Goal: Contribute content: Contribute content

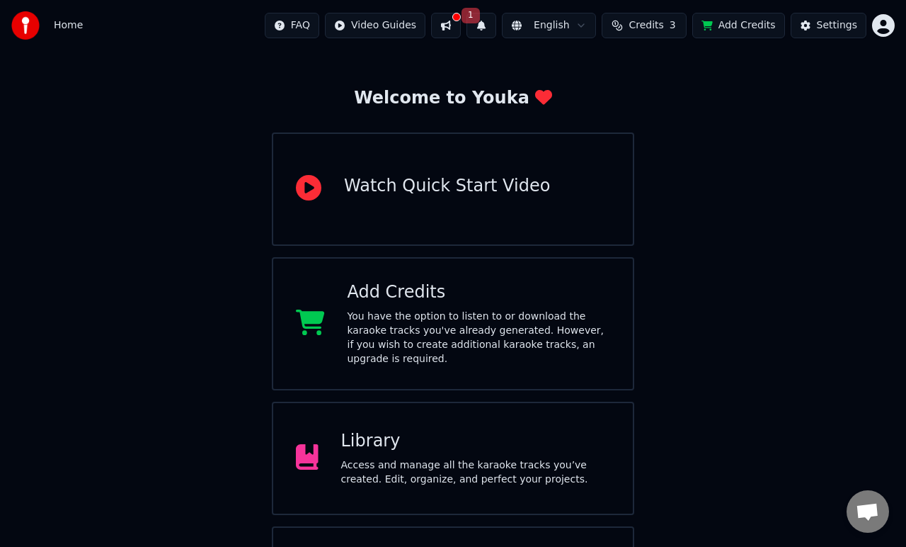
scroll to position [133, 0]
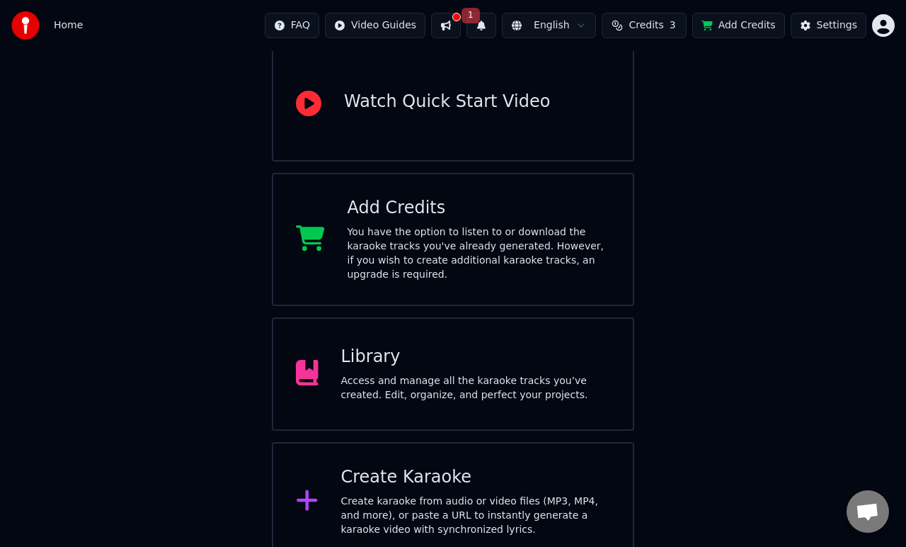
click at [387, 374] on div "Access and manage all the karaoke tracks you’ve created. Edit, organize, and pe…" at bounding box center [476, 388] width 270 height 28
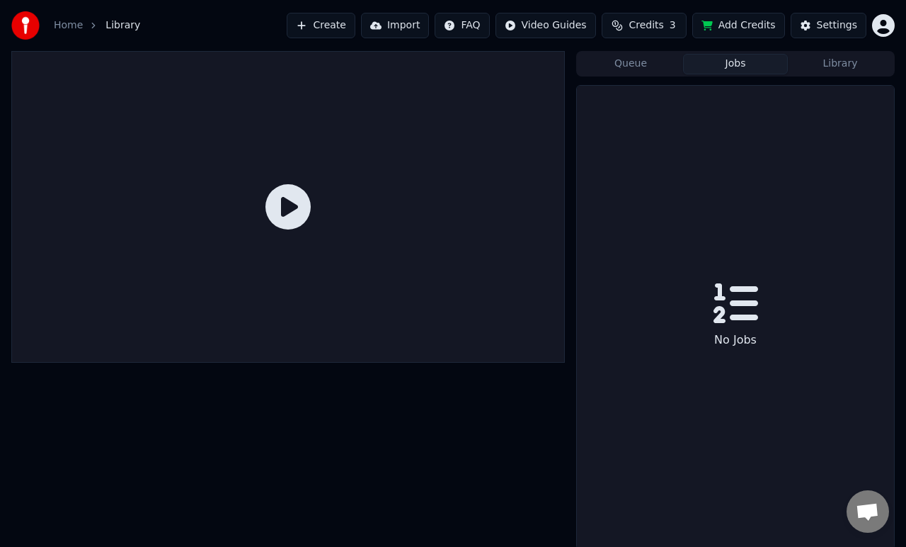
click at [716, 62] on button "Jobs" at bounding box center [735, 64] width 105 height 21
click at [845, 65] on button "Library" at bounding box center [840, 64] width 105 height 21
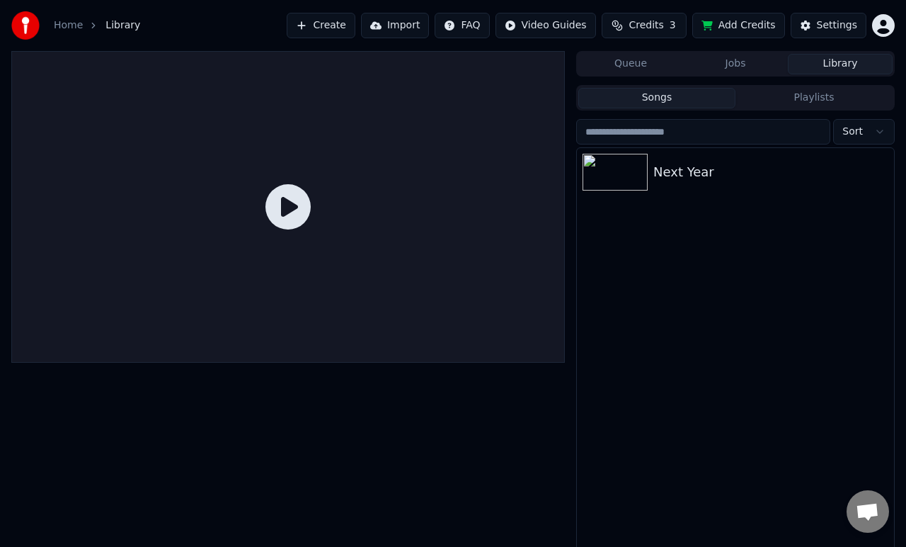
click at [817, 99] on button "Playlists" at bounding box center [814, 98] width 157 height 21
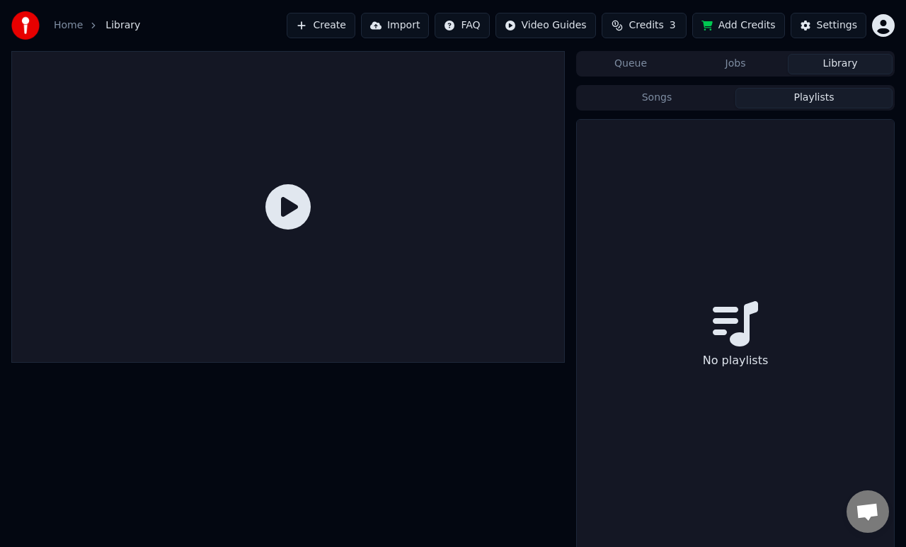
click at [665, 106] on button "Songs" at bounding box center [656, 98] width 157 height 21
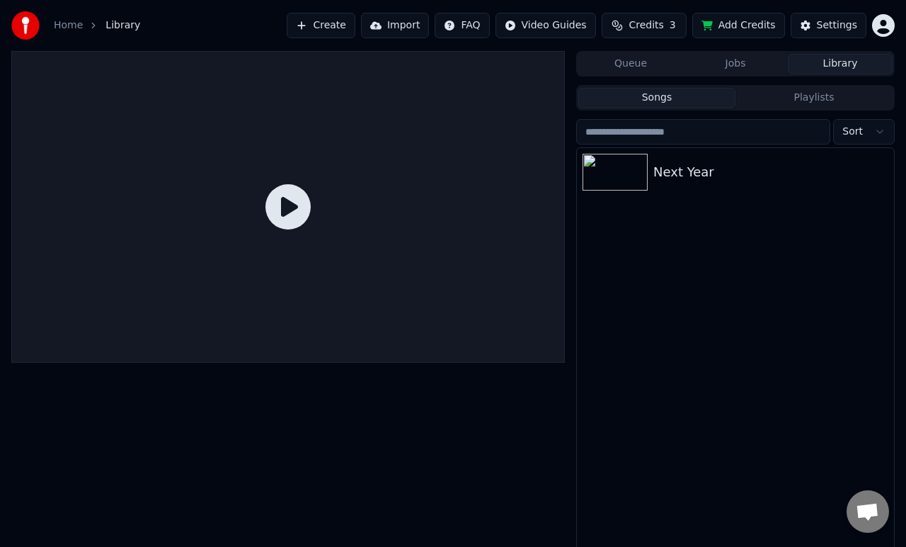
click at [889, 25] on html "Home Library Create Import FAQ Video Guides Credits 3 Add Credits Settings Queu…" at bounding box center [453, 273] width 906 height 547
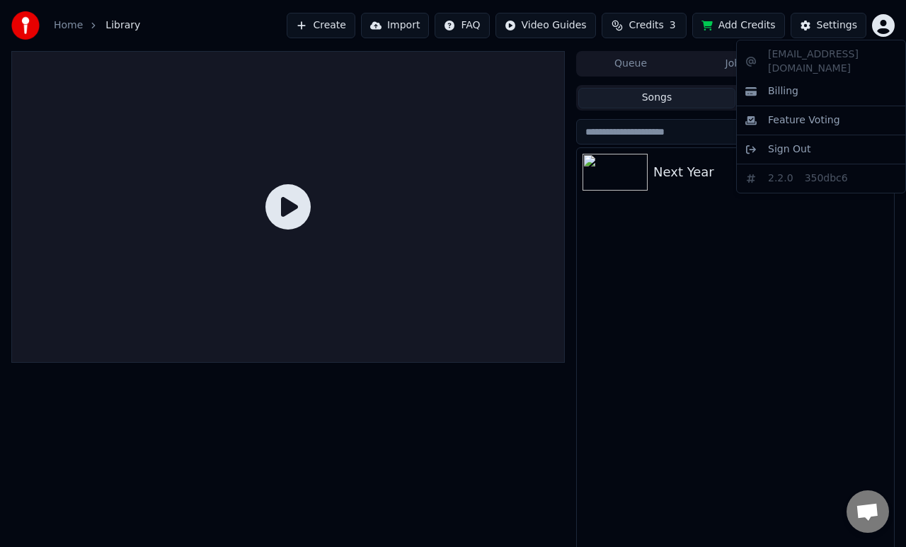
click at [647, 26] on html "Home Library Create Import FAQ Video Guides Credits 3 Add Credits Settings Queu…" at bounding box center [453, 273] width 906 height 547
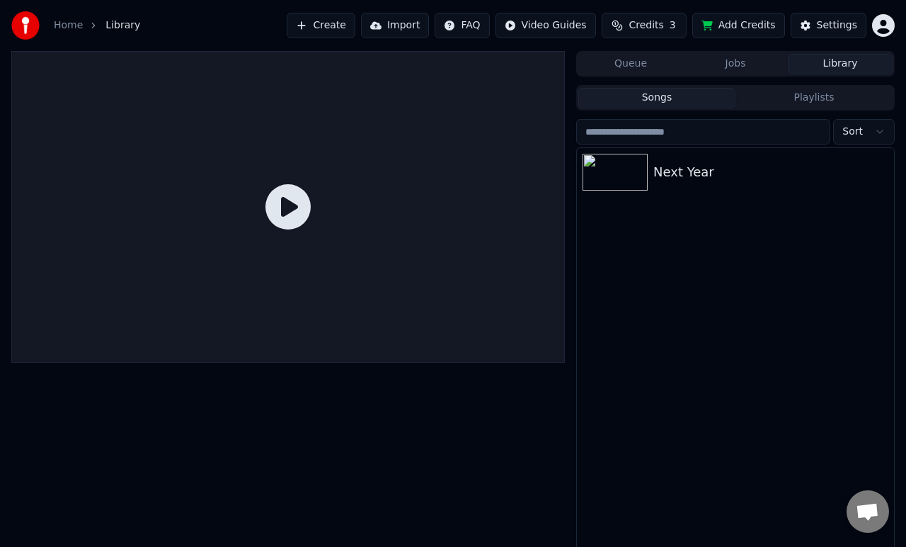
click at [638, 26] on span "Credits" at bounding box center [646, 25] width 35 height 14
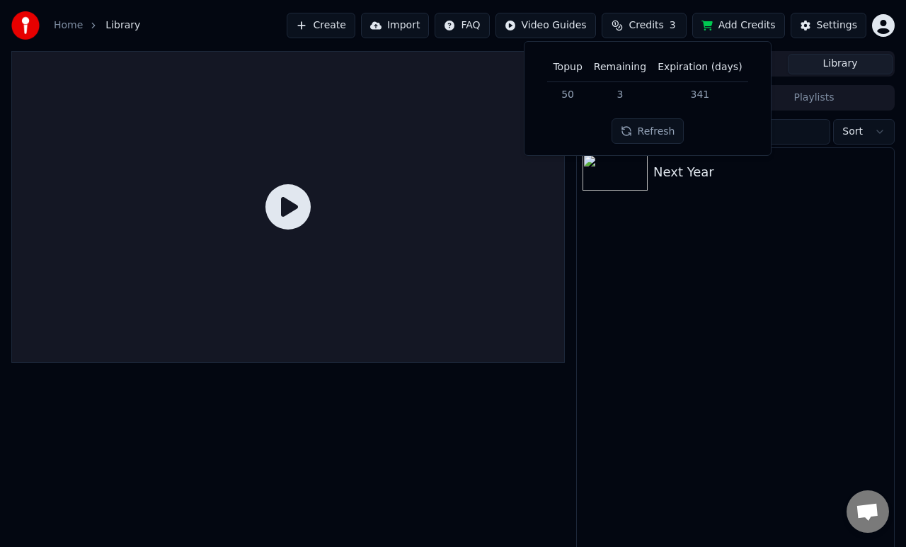
click at [648, 135] on button "Refresh" at bounding box center [648, 130] width 73 height 25
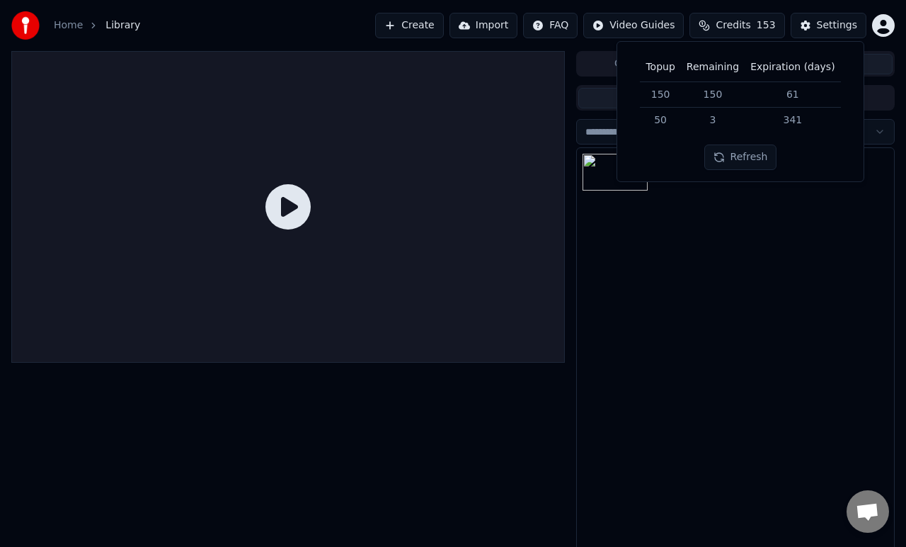
click at [786, 312] on div "Next Year" at bounding box center [735, 352] width 317 height 408
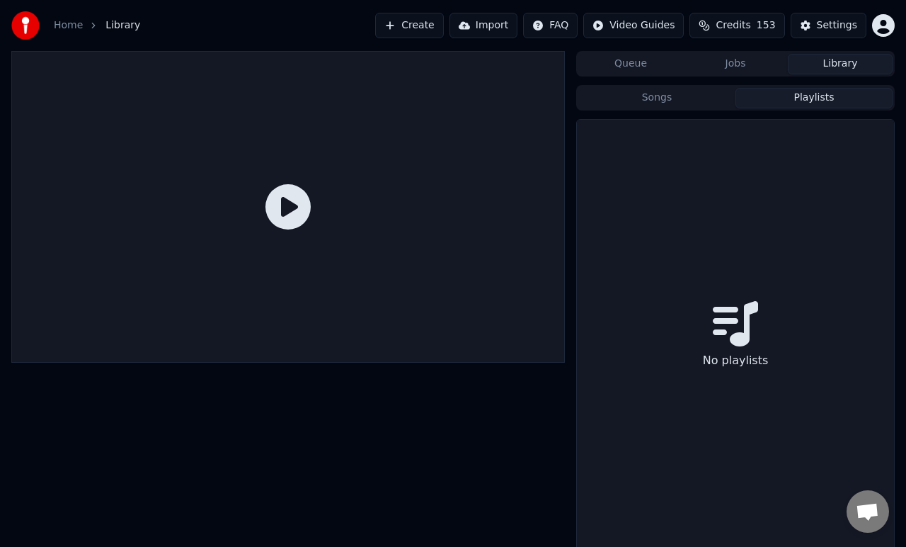
click at [812, 97] on button "Playlists" at bounding box center [814, 98] width 157 height 21
click at [675, 98] on button "Songs" at bounding box center [656, 98] width 157 height 21
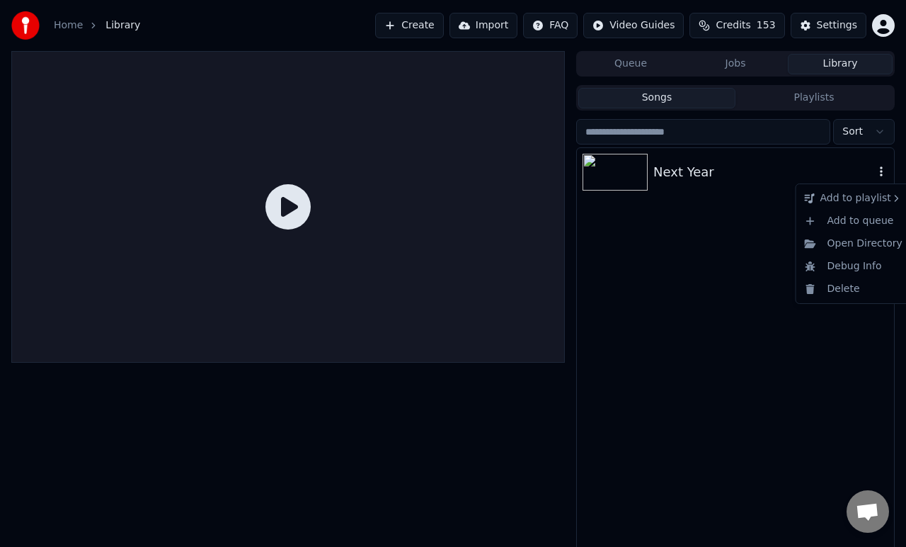
click at [881, 170] on icon "button" at bounding box center [881, 171] width 14 height 11
click at [724, 361] on div "Next Year" at bounding box center [735, 352] width 317 height 408
click at [883, 171] on icon "button" at bounding box center [881, 171] width 14 height 11
click at [858, 242] on div "Open Directory" at bounding box center [853, 243] width 109 height 23
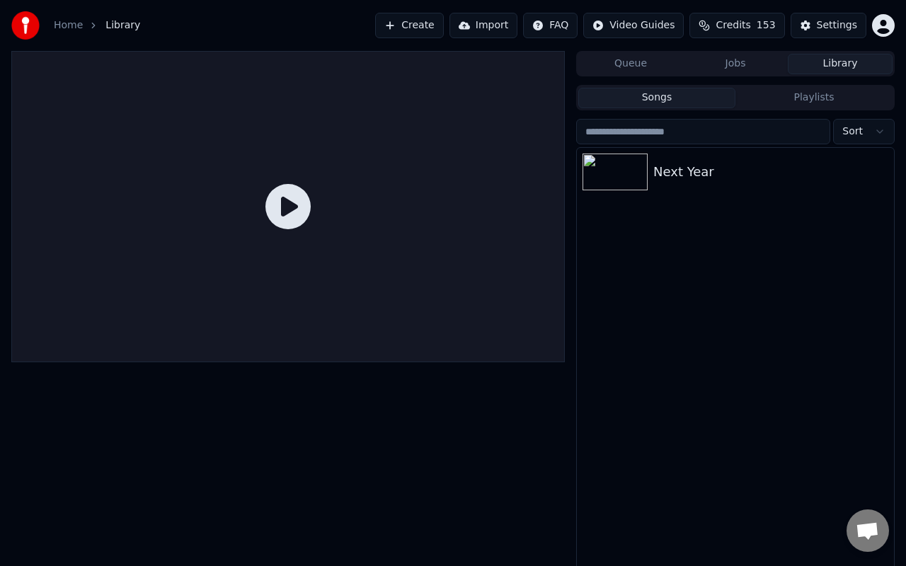
click at [416, 33] on button "Create" at bounding box center [409, 25] width 69 height 25
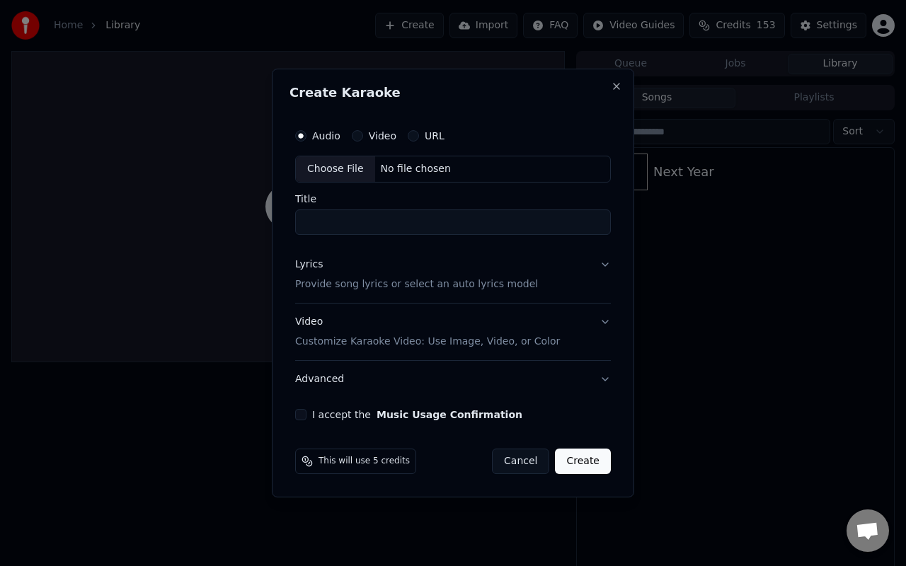
click at [341, 171] on div "Choose File" at bounding box center [335, 168] width 79 height 25
type input "**********"
click at [607, 265] on button "Lyrics Provide song lyrics or select an auto lyrics model" at bounding box center [452, 274] width 321 height 57
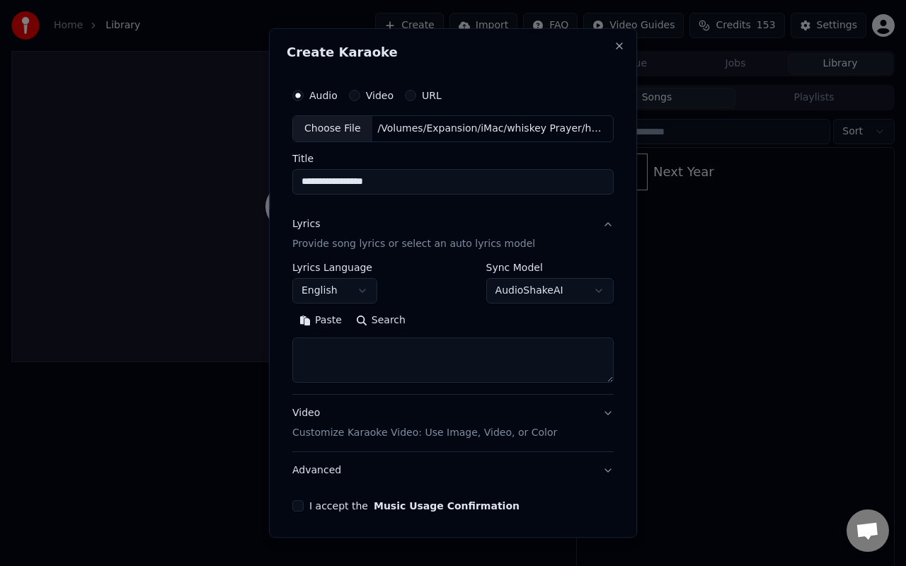
click at [320, 324] on button "Paste" at bounding box center [320, 320] width 57 height 23
click at [343, 363] on textarea at bounding box center [451, 360] width 318 height 45
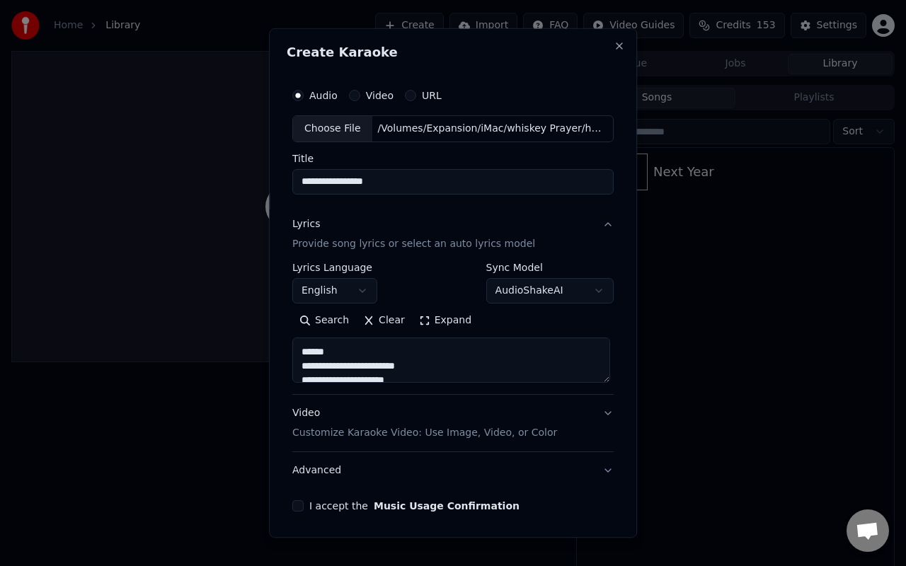
click at [320, 353] on textarea at bounding box center [451, 360] width 318 height 45
click at [327, 341] on textarea at bounding box center [451, 360] width 318 height 45
click at [328, 341] on textarea at bounding box center [451, 360] width 318 height 45
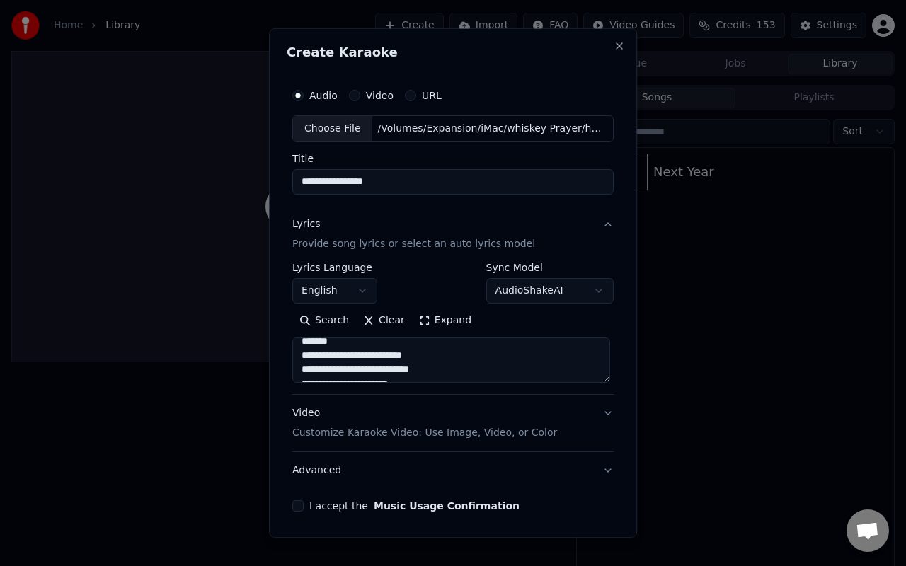
click at [328, 341] on textarea at bounding box center [451, 360] width 318 height 45
click at [328, 347] on textarea at bounding box center [451, 360] width 318 height 45
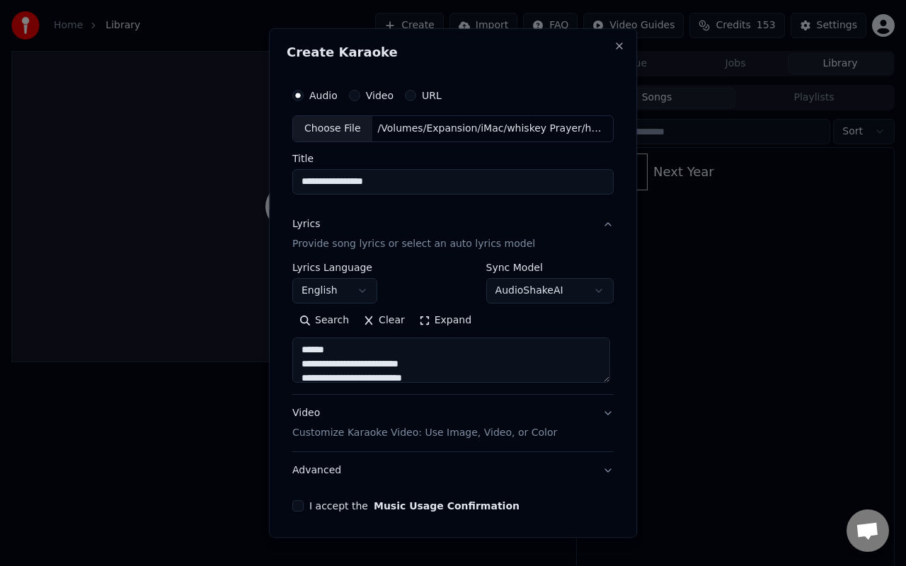
click at [326, 352] on textarea at bounding box center [451, 360] width 318 height 45
click at [367, 343] on textarea at bounding box center [451, 360] width 318 height 45
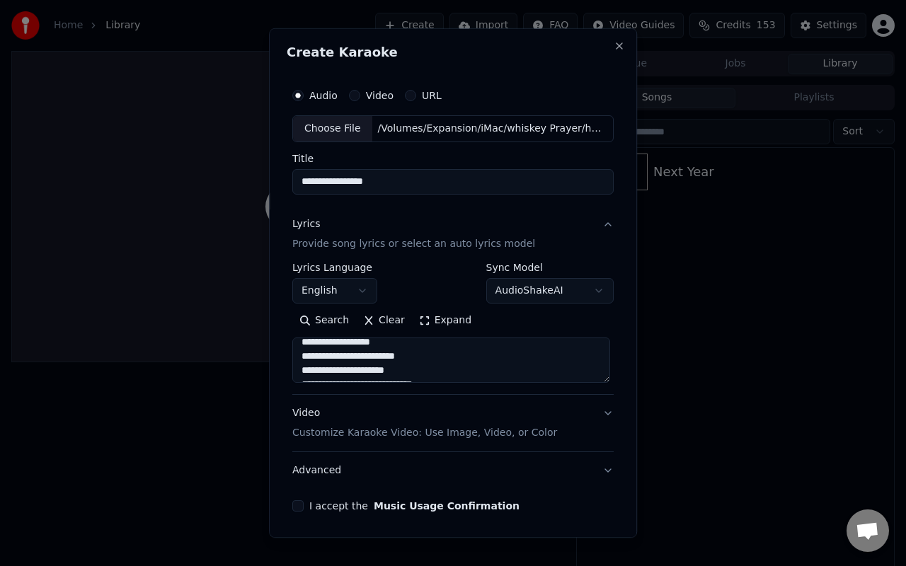
click at [367, 343] on textarea at bounding box center [451, 360] width 318 height 45
click at [323, 356] on textarea at bounding box center [451, 360] width 318 height 45
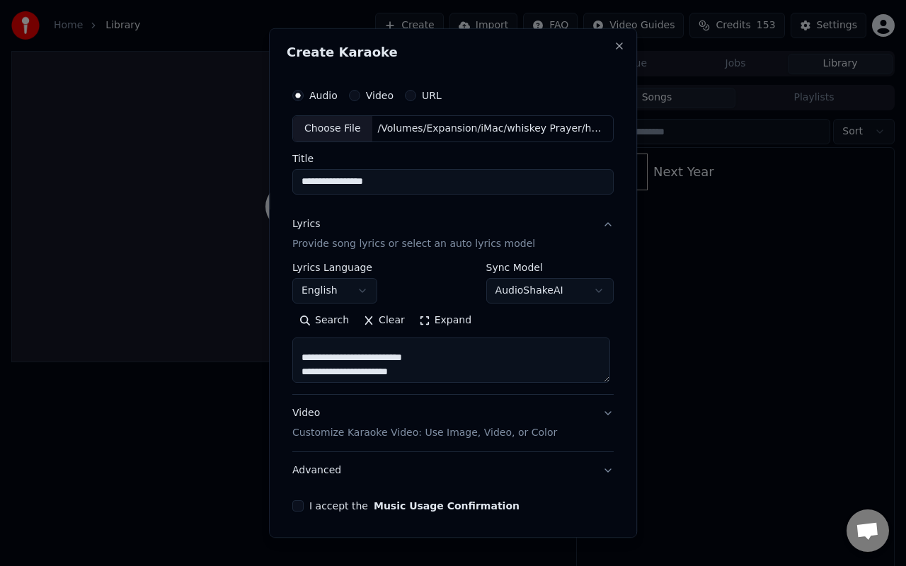
scroll to position [774, 0]
type textarea "**********"
click at [607, 415] on button "Video Customize Karaoke Video: Use Image, Video, or Color" at bounding box center [452, 423] width 321 height 57
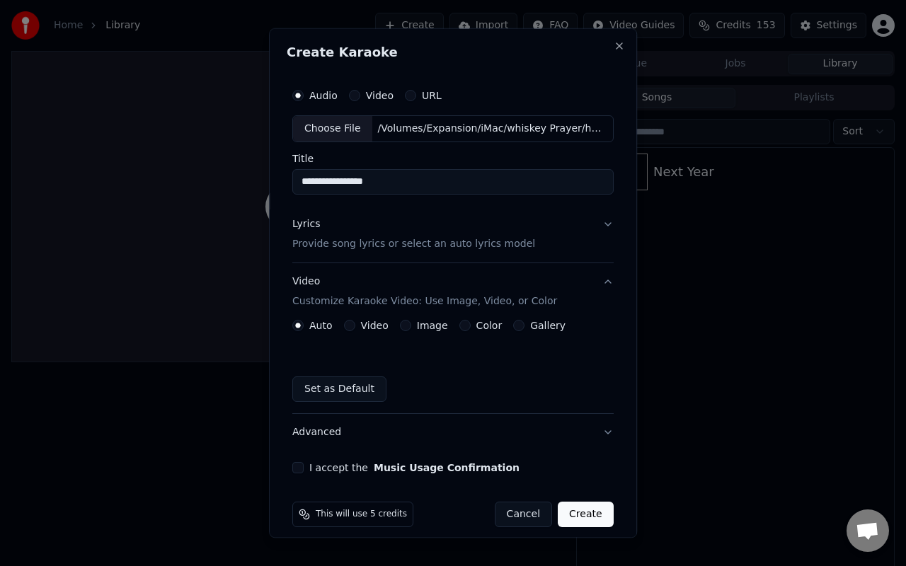
click at [465, 326] on button "Color" at bounding box center [464, 325] width 11 height 11
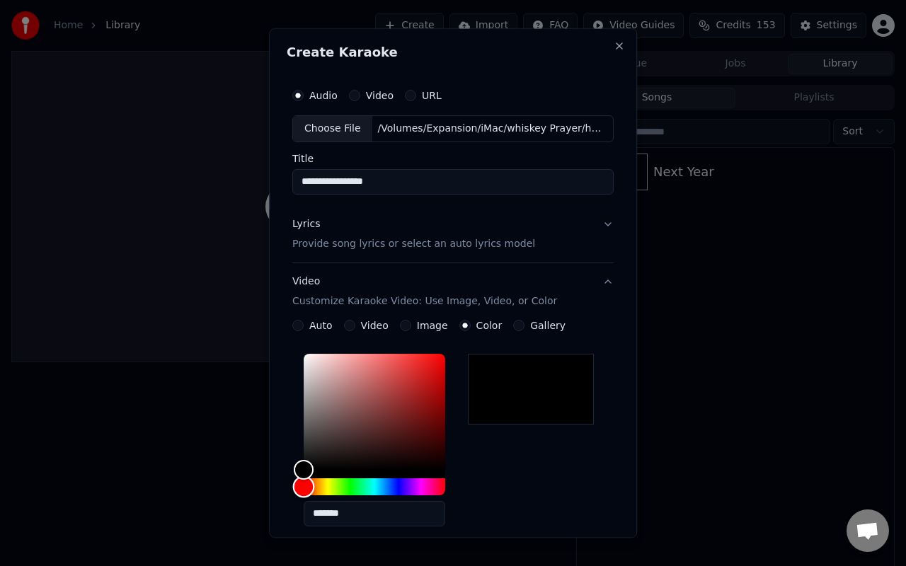
click at [406, 484] on div "Hue" at bounding box center [375, 487] width 142 height 17
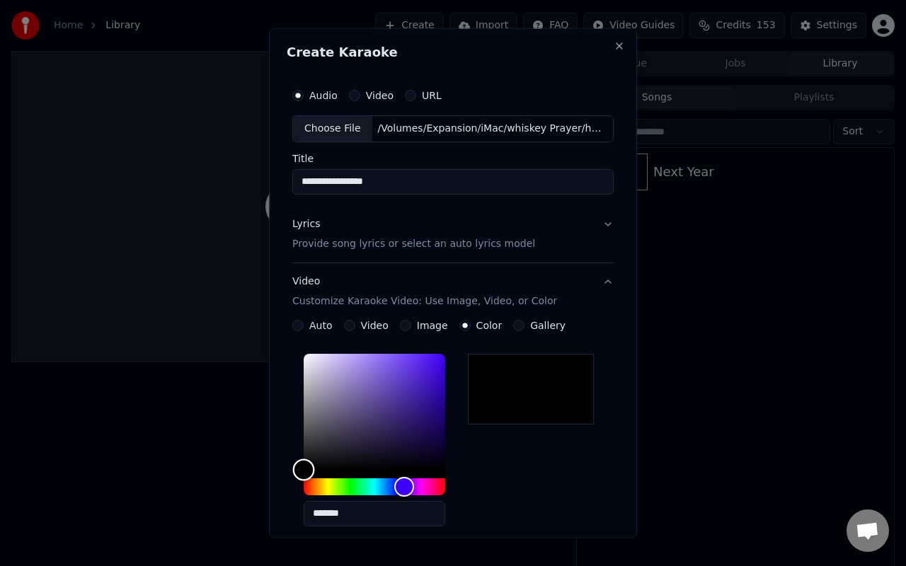
type input "*******"
click at [428, 365] on div "Color" at bounding box center [375, 412] width 142 height 116
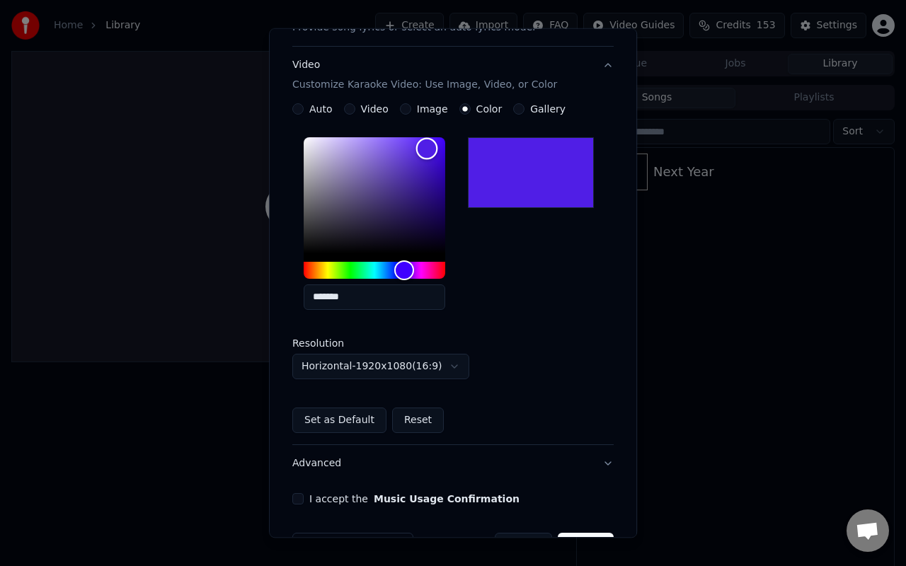
scroll to position [261, 0]
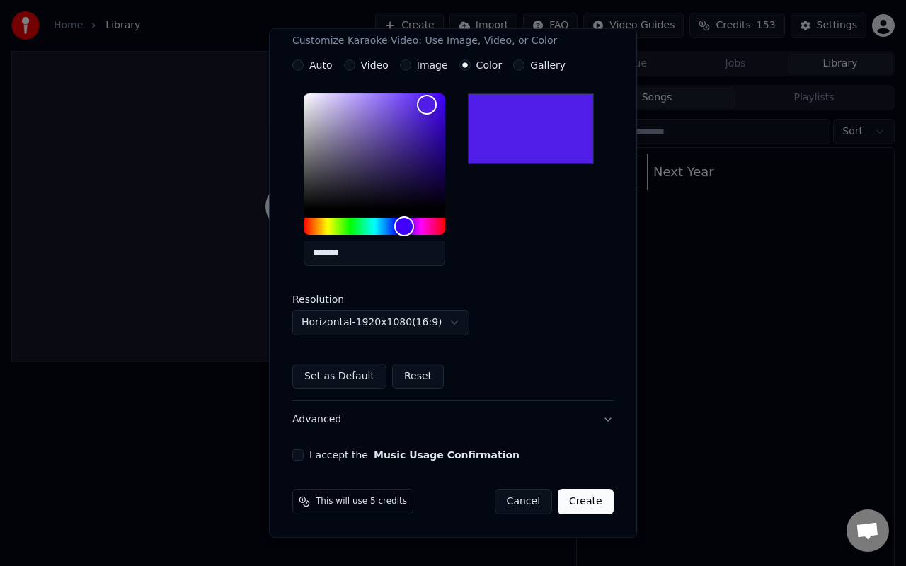
click at [609, 419] on button "Advanced" at bounding box center [452, 419] width 321 height 37
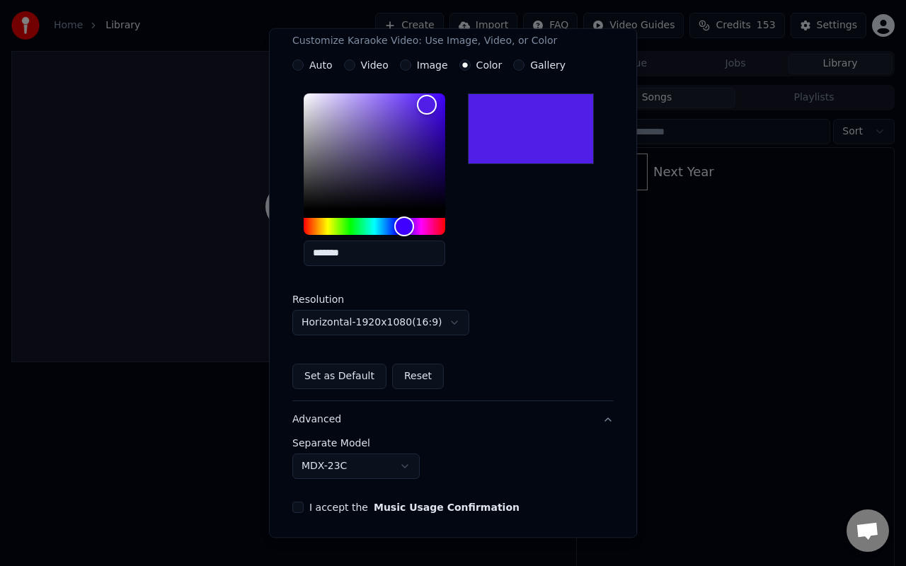
scroll to position [0, 0]
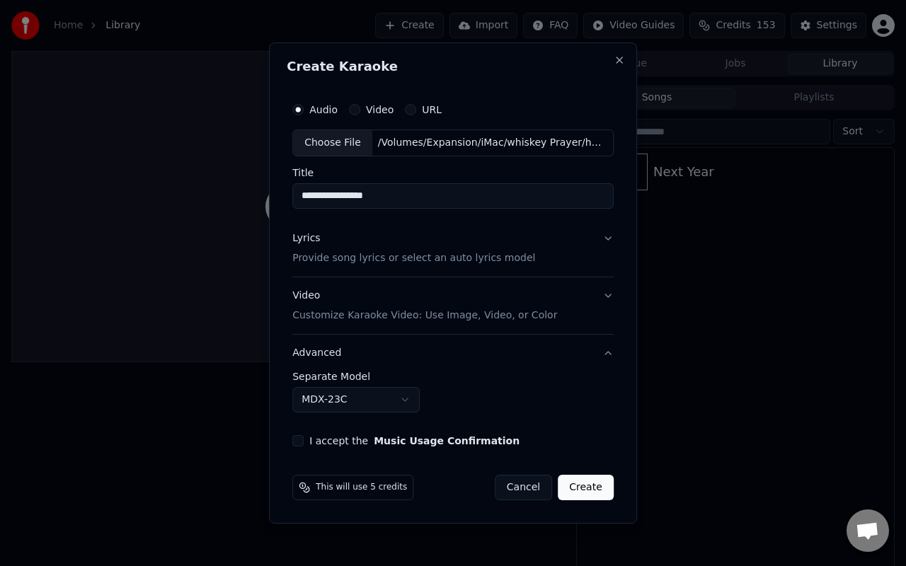
click at [302, 441] on button "I accept the Music Usage Confirmation" at bounding box center [297, 440] width 11 height 11
click at [588, 486] on button "Create" at bounding box center [586, 487] width 56 height 25
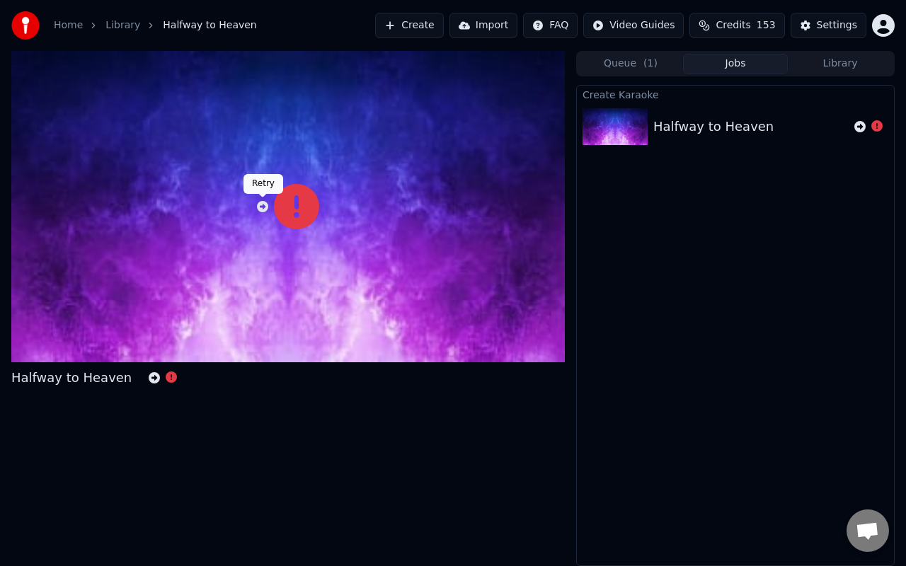
click at [260, 205] on icon at bounding box center [262, 206] width 11 height 11
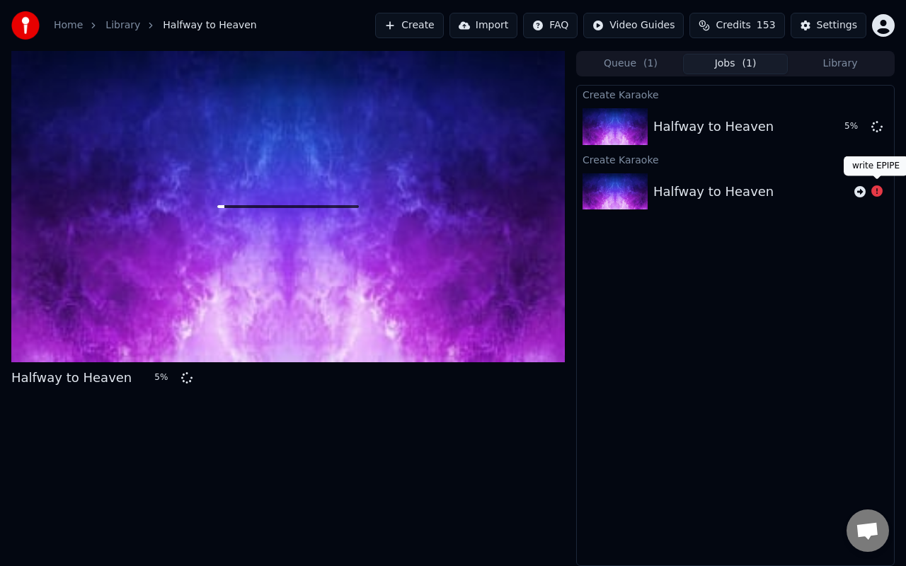
click at [880, 195] on icon at bounding box center [876, 190] width 11 height 11
